Goal: Information Seeking & Learning: Learn about a topic

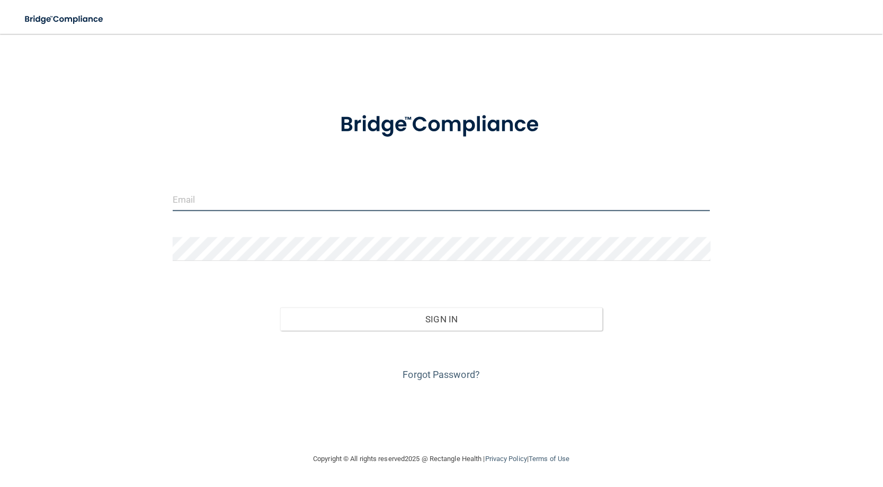
drag, startPoint x: 289, startPoint y: 188, endPoint x: 282, endPoint y: 198, distance: 11.5
click at [286, 193] on input "email" at bounding box center [442, 200] width 538 height 24
type input "[EMAIL_ADDRESS][DOMAIN_NAME]"
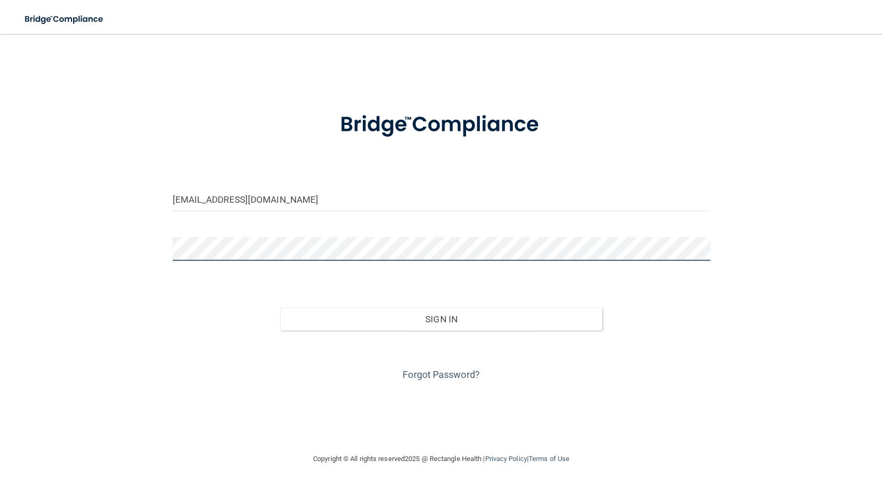
click at [280, 308] on button "Sign In" at bounding box center [441, 319] width 323 height 23
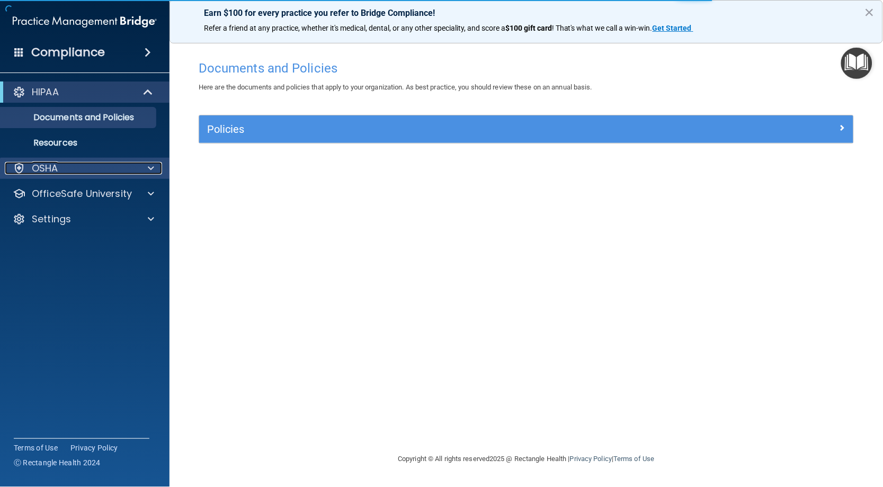
click at [144, 166] on div at bounding box center [149, 168] width 26 height 13
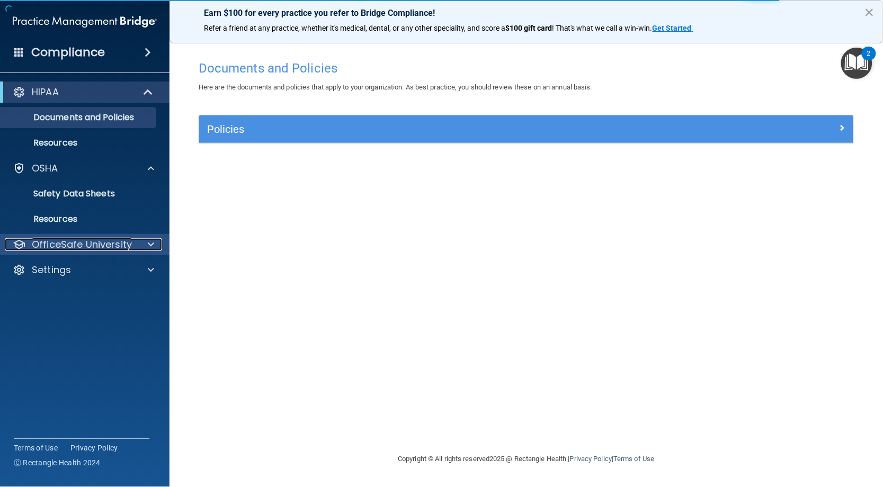
click at [145, 245] on div at bounding box center [149, 244] width 26 height 13
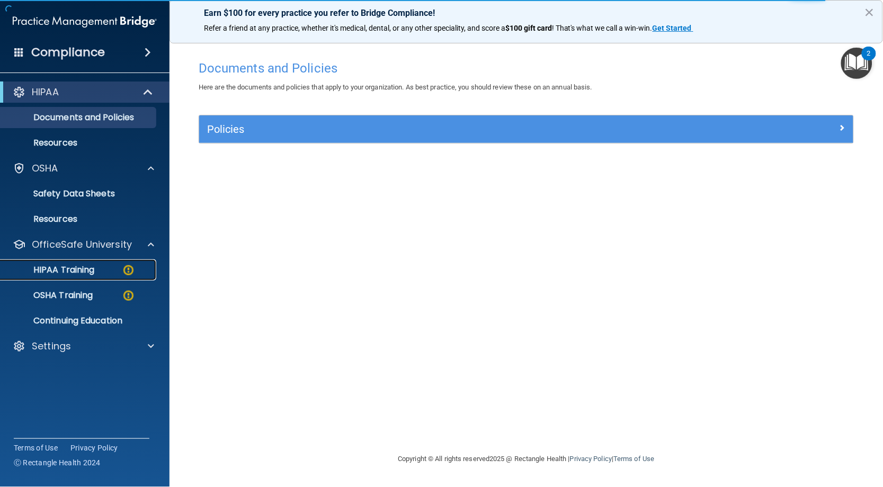
click at [89, 270] on p "HIPAA Training" at bounding box center [50, 270] width 87 height 11
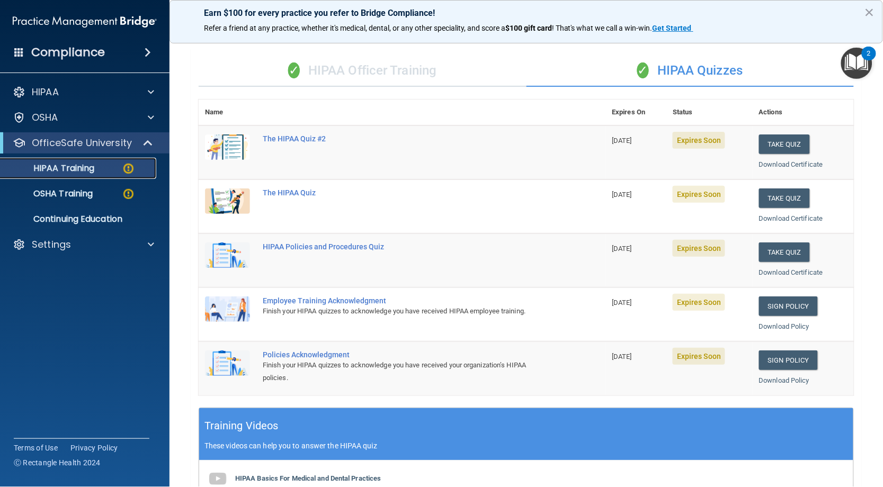
scroll to position [59, 0]
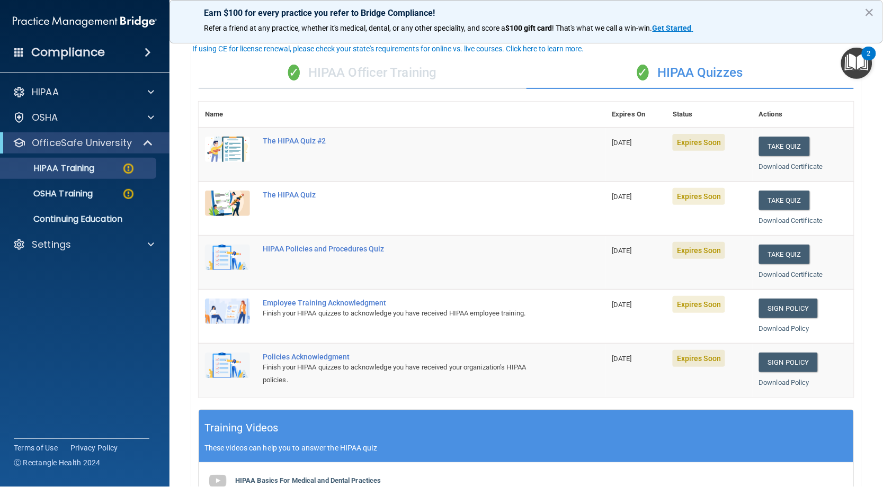
click at [414, 72] on div "✓ HIPAA Officer Training" at bounding box center [363, 73] width 328 height 32
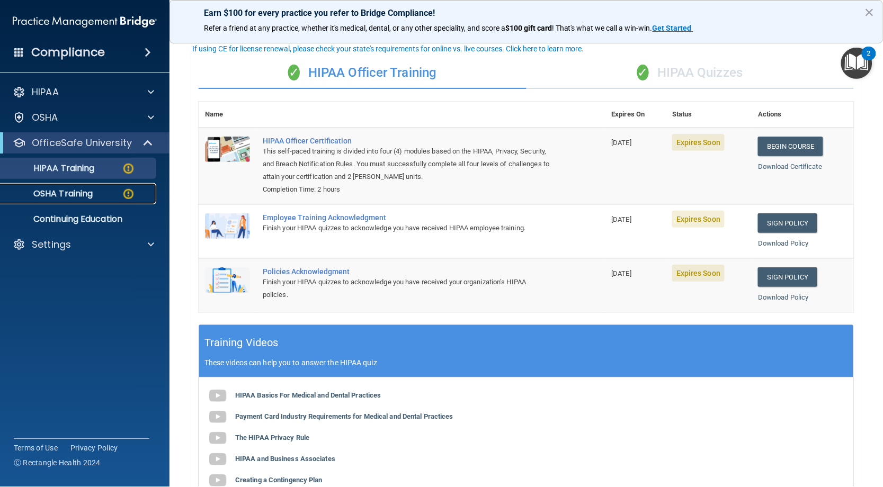
click at [96, 194] on div "OSHA Training" at bounding box center [79, 194] width 145 height 11
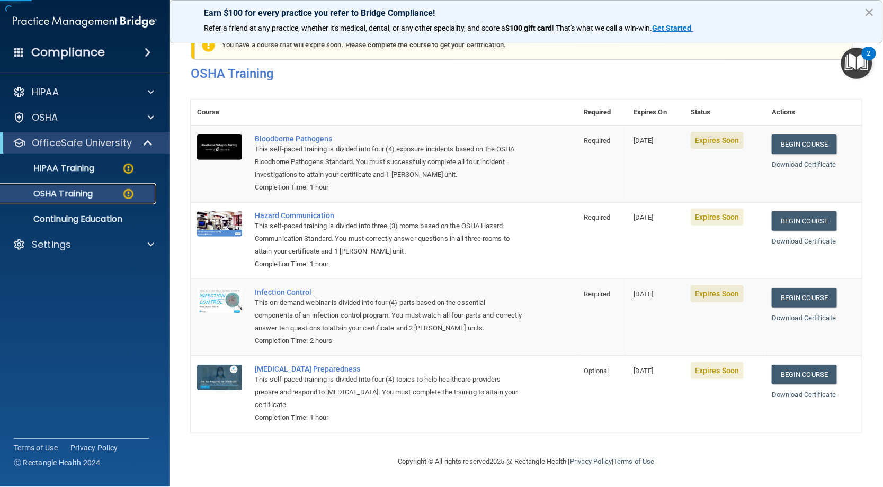
scroll to position [24, 0]
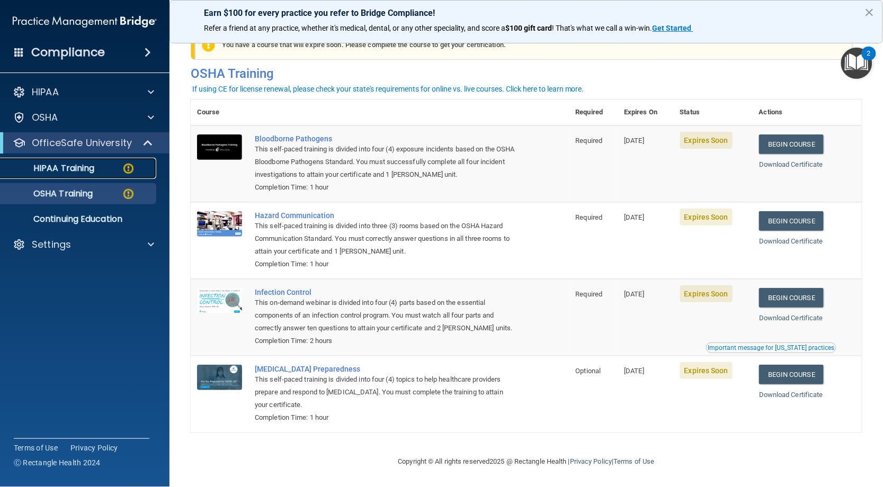
click at [64, 165] on p "HIPAA Training" at bounding box center [50, 168] width 87 height 11
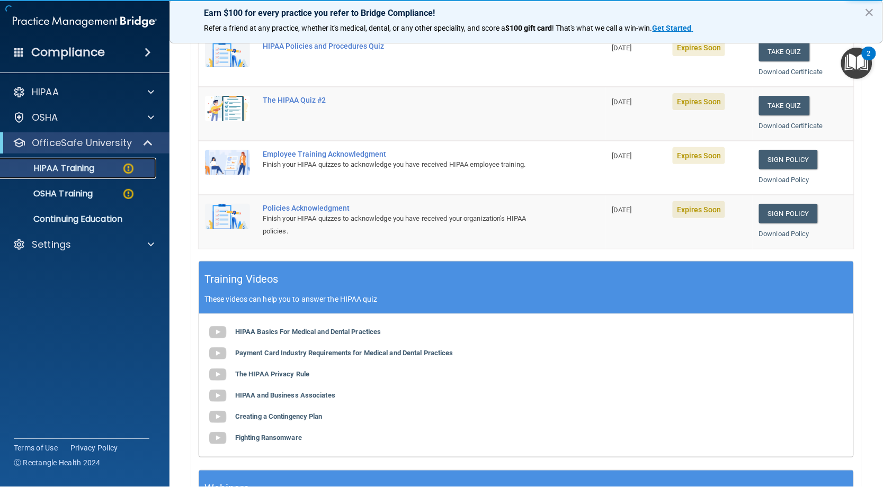
scroll to position [133, 0]
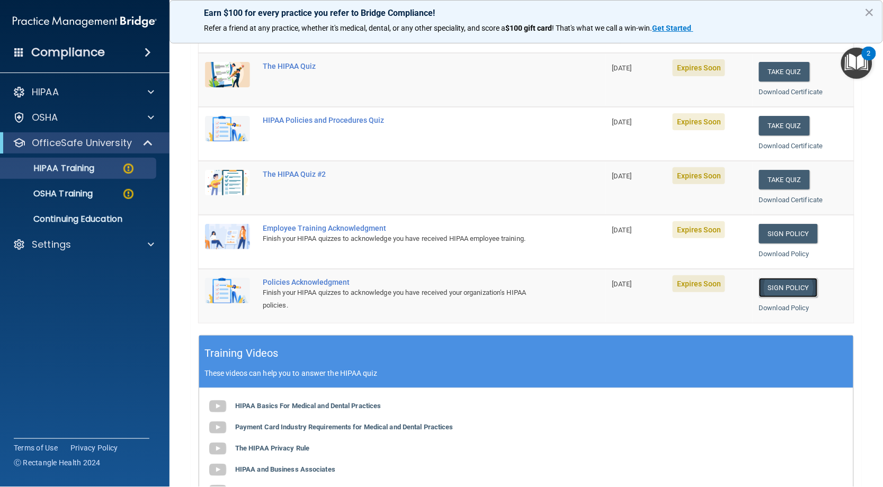
click at [779, 284] on link "Sign Policy" at bounding box center [788, 288] width 59 height 20
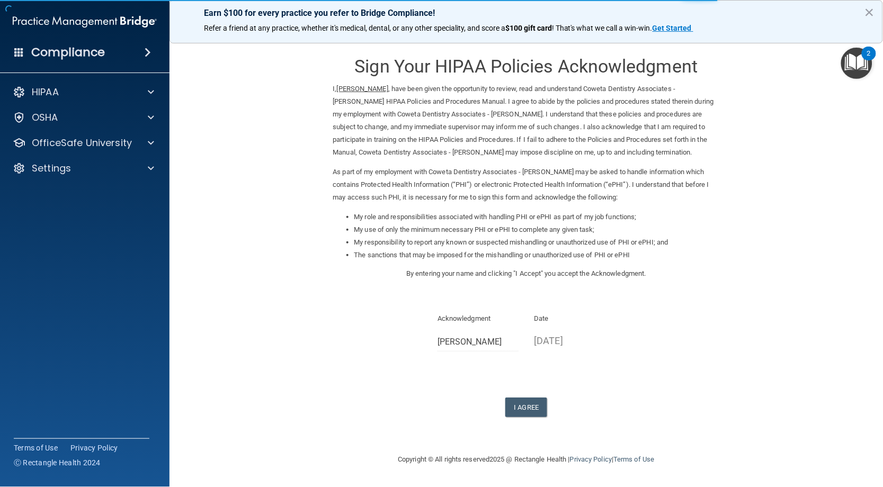
drag, startPoint x: 583, startPoint y: 342, endPoint x: 528, endPoint y: 342, distance: 55.6
click at [528, 342] on div "Date [DATE]" at bounding box center [575, 335] width 97 height 45
click at [557, 340] on p "[DATE]" at bounding box center [574, 340] width 81 height 17
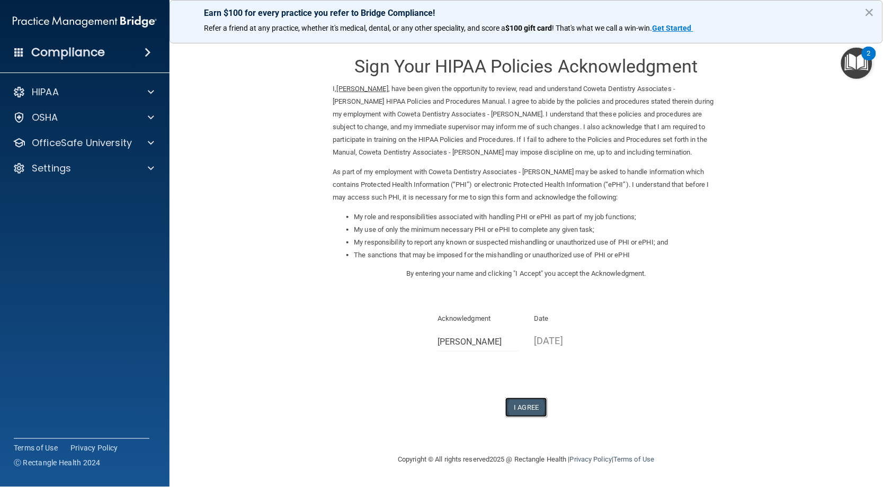
click at [527, 407] on button "I Agree" at bounding box center [526, 408] width 42 height 20
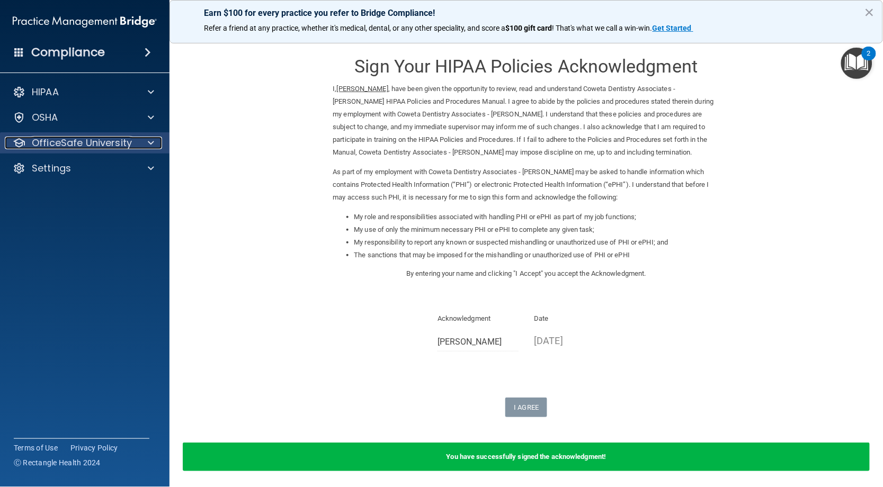
click at [92, 146] on p "OfficeSafe University" at bounding box center [82, 143] width 100 height 13
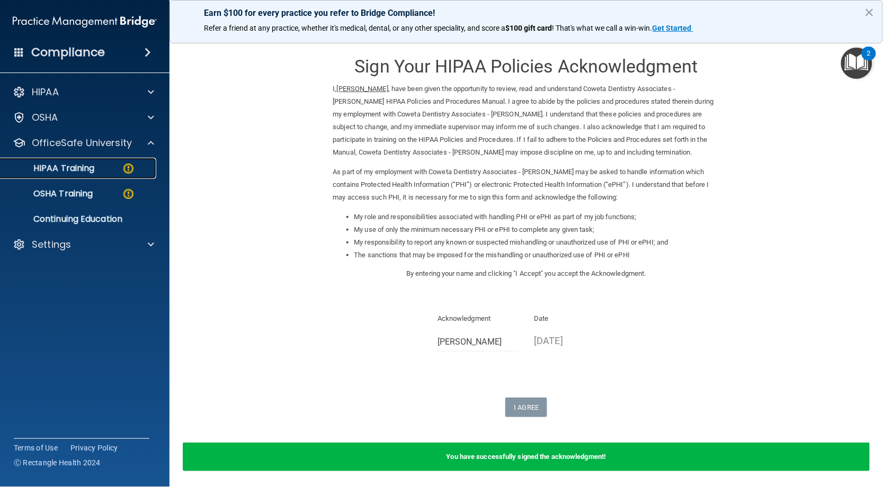
click at [86, 170] on p "HIPAA Training" at bounding box center [50, 168] width 87 height 11
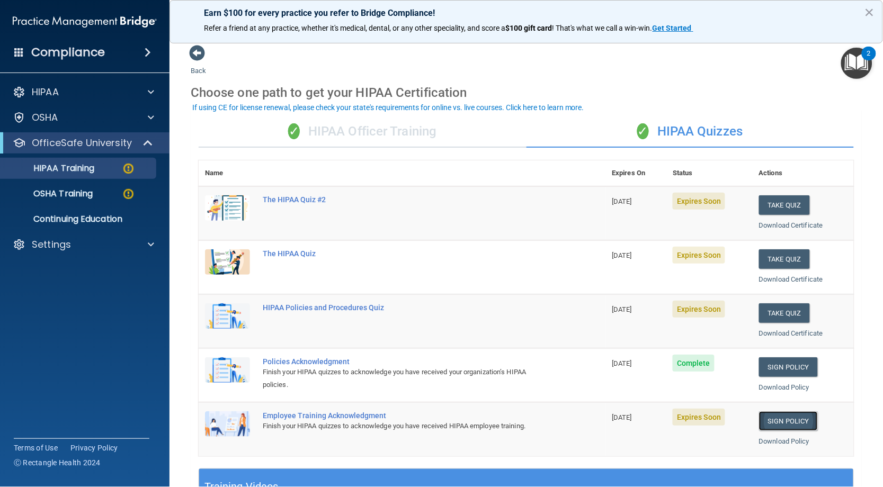
click at [759, 417] on link "Sign Policy" at bounding box center [788, 422] width 59 height 20
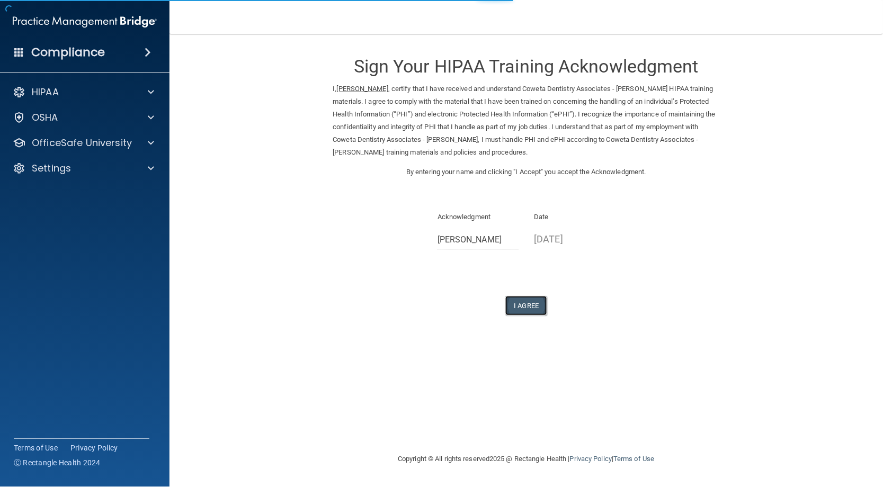
click at [521, 305] on button "I Agree" at bounding box center [526, 306] width 42 height 20
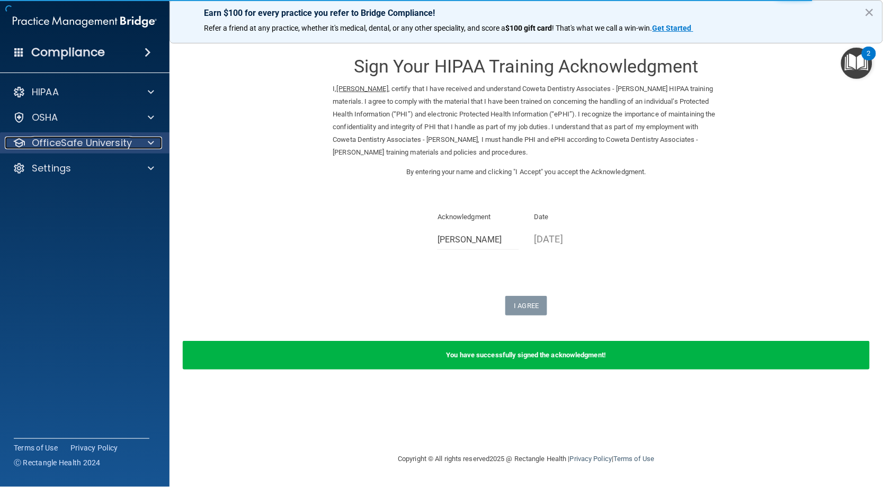
click at [136, 147] on div at bounding box center [149, 143] width 26 height 13
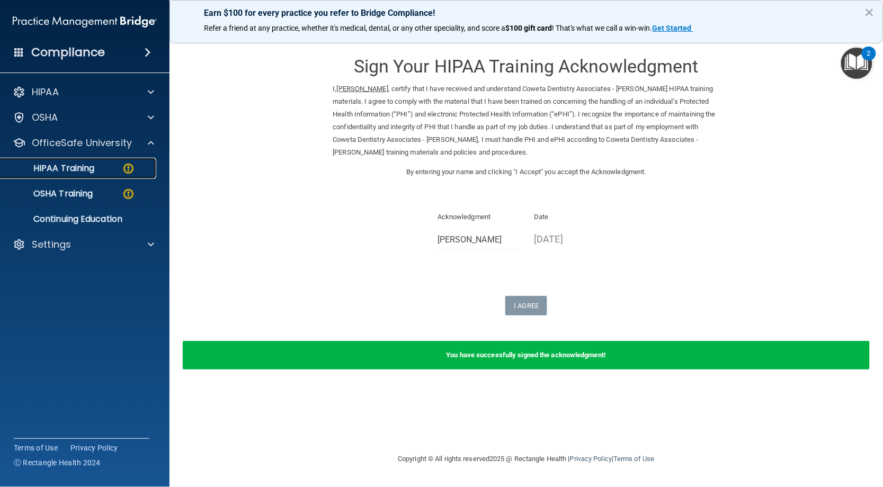
click at [101, 174] on link "HIPAA Training" at bounding box center [72, 168] width 167 height 21
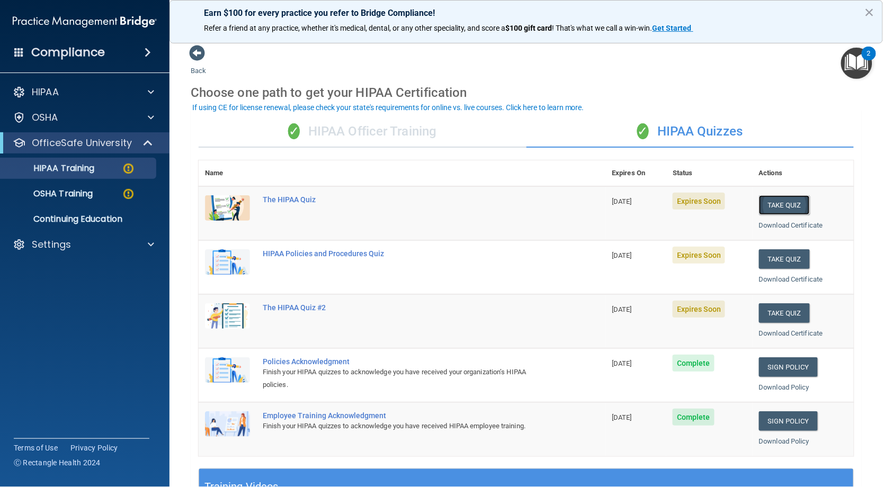
click at [784, 207] on button "Take Quiz" at bounding box center [784, 205] width 51 height 20
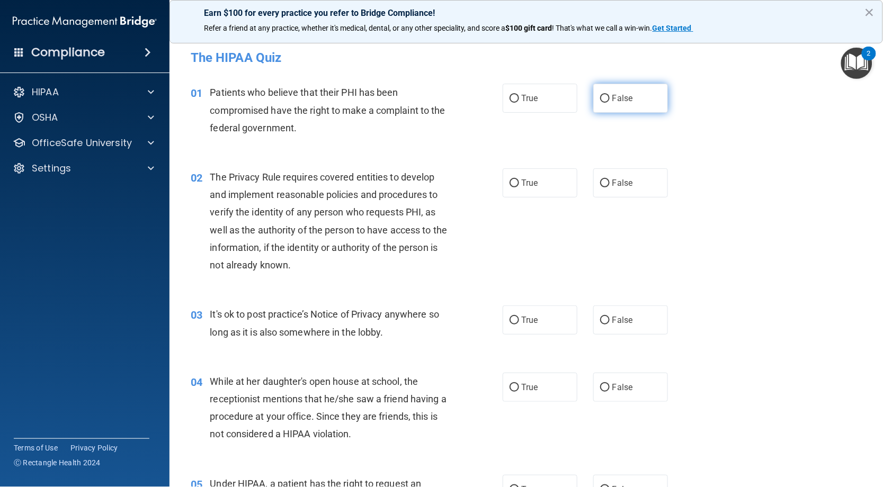
click at [614, 99] on span "False" at bounding box center [622, 98] width 21 height 10
click at [610, 99] on input "False" at bounding box center [605, 99] width 10 height 8
radio input "true"
click at [531, 178] on span "True" at bounding box center [530, 183] width 16 height 10
click at [519, 180] on input "True" at bounding box center [515, 184] width 10 height 8
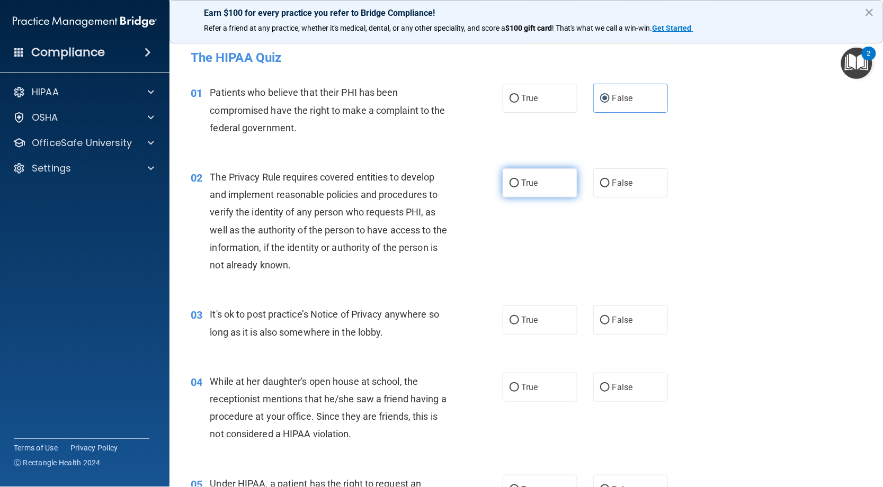
radio input "true"
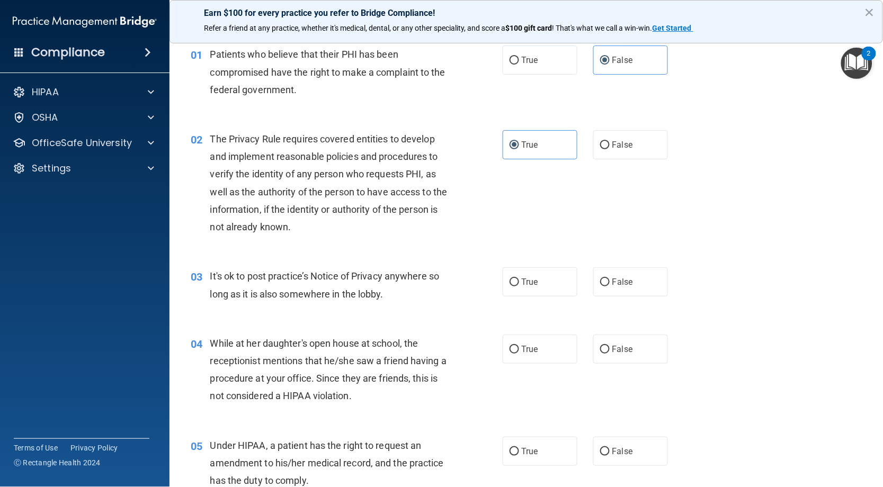
scroll to position [59, 0]
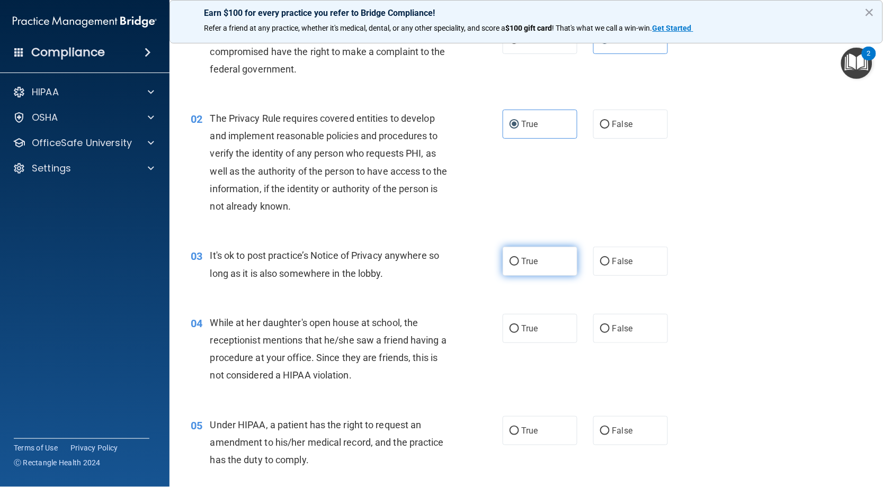
click at [511, 266] on input "True" at bounding box center [515, 262] width 10 height 8
radio input "true"
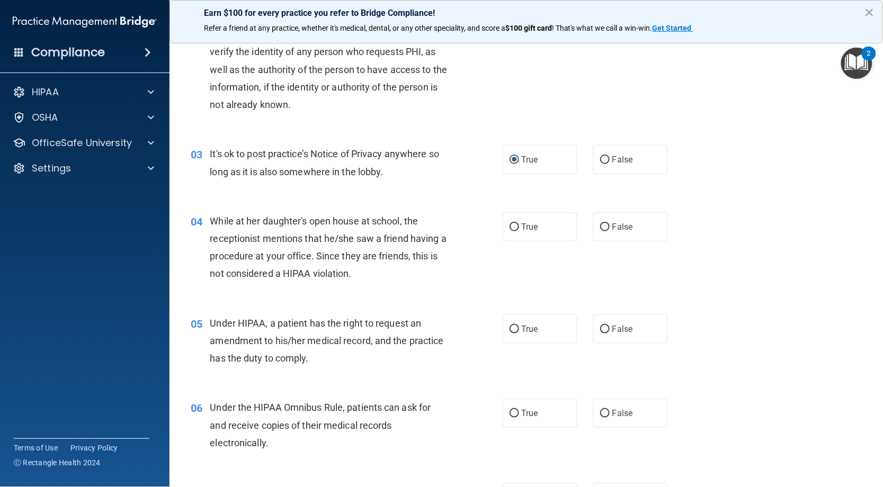
scroll to position [176, 0]
